Goal: Use online tool/utility: Use online tool/utility

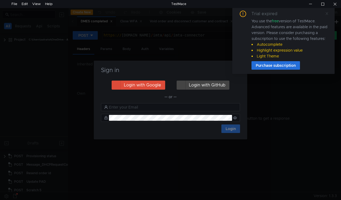
click at [327, 13] on icon at bounding box center [327, 14] width 4 height 4
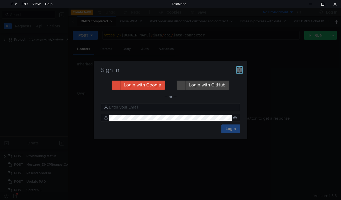
click at [238, 70] on icon "button" at bounding box center [238, 69] width 5 height 5
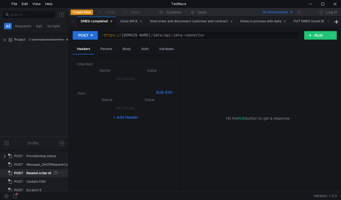
click at [51, 172] on div at bounding box center [58, 173] width 15 height 8
click at [33, 173] on div "Resend order id" at bounding box center [38, 173] width 25 height 8
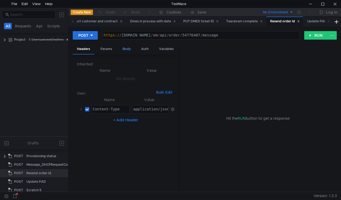
drag, startPoint x: 121, startPoint y: 51, endPoint x: 126, endPoint y: 51, distance: 5.6
click at [122, 51] on div "Body" at bounding box center [126, 49] width 17 height 10
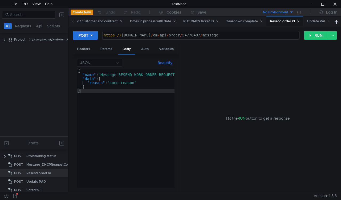
click at [190, 34] on div "https:// mbx.dfni.nl / om / api / order / 54776407 / message" at bounding box center [200, 39] width 197 height 12
paste textarea "873566"
type textarea "[URL][DOMAIN_NAME]"
drag, startPoint x: 312, startPoint y: 34, endPoint x: 308, endPoint y: 47, distance: 14.1
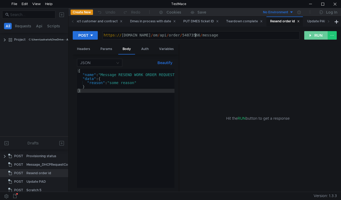
click at [312, 34] on button "RUN" at bounding box center [316, 35] width 24 height 9
